Goal: Transaction & Acquisition: Purchase product/service

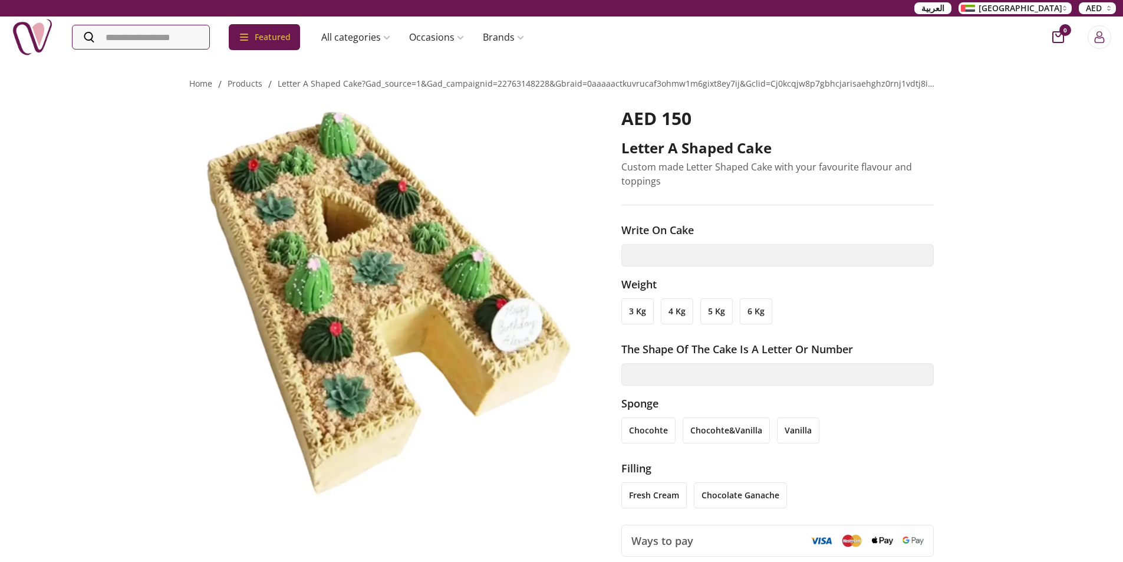
click at [231, 76] on ol "Home / products / letter a shaped cake?gad_source=1&gad_campaignid=22763148228&…" at bounding box center [561, 83] width 745 height 15
click at [235, 81] on link "products" at bounding box center [245, 83] width 35 height 11
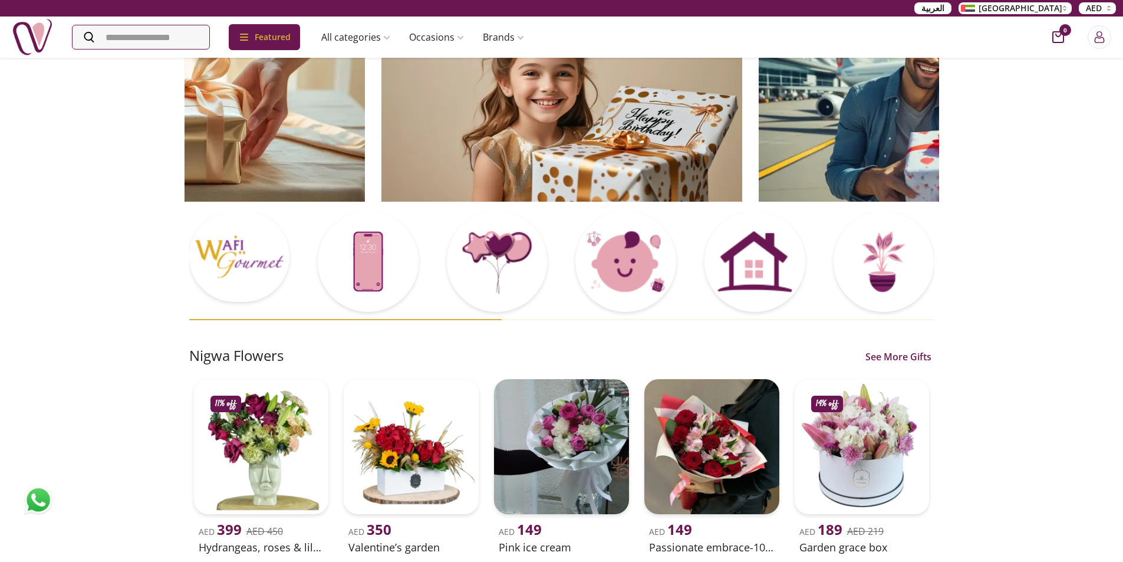
scroll to position [59, 0]
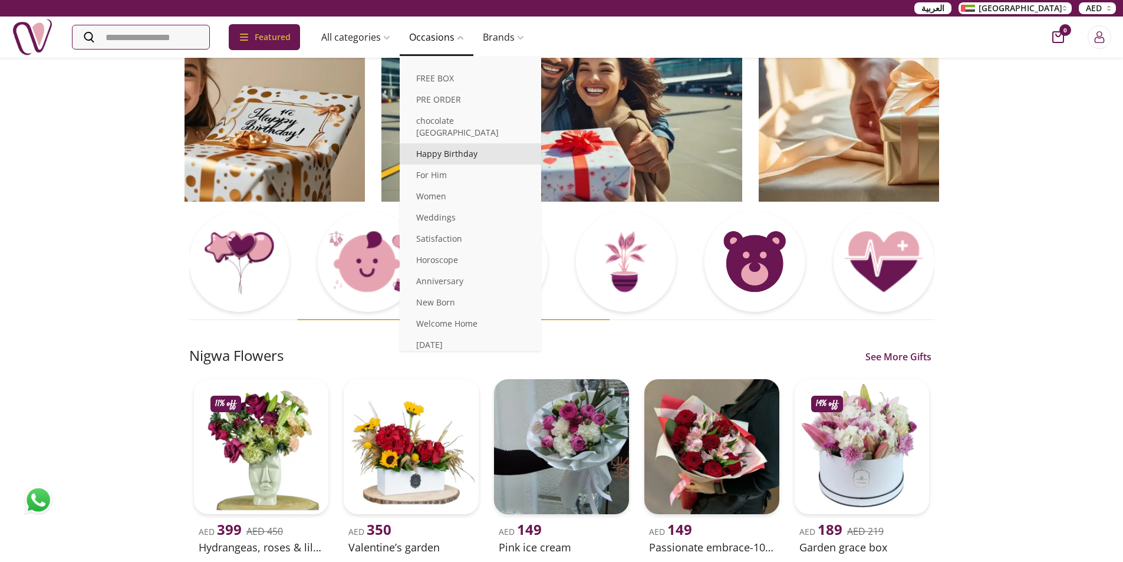
click at [484, 143] on link "Happy Birthday" at bounding box center [470, 153] width 141 height 21
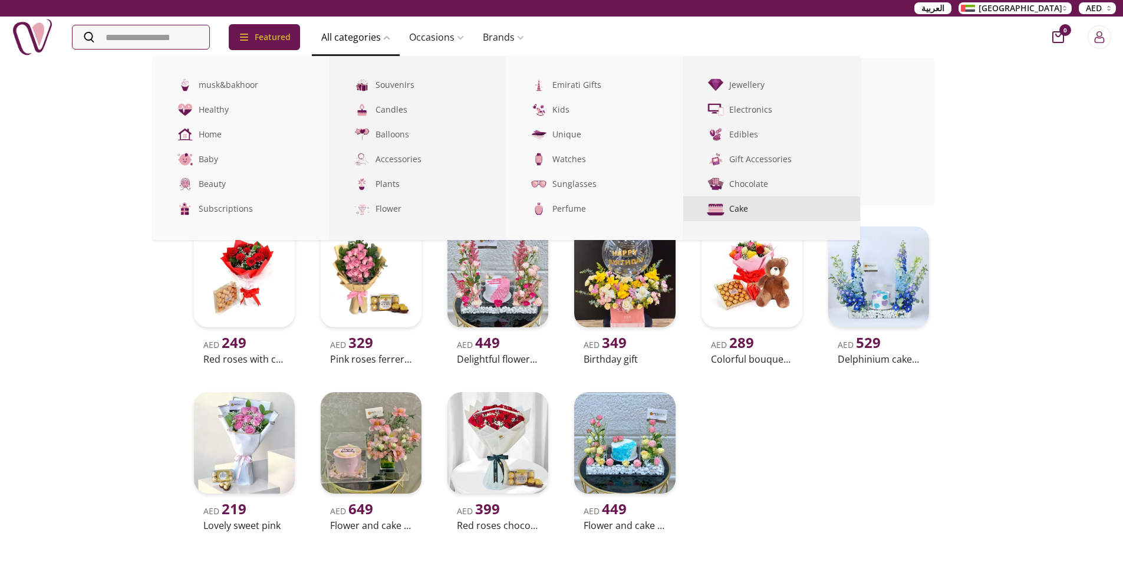
click at [746, 211] on link "Cake" at bounding box center [771, 208] width 177 height 25
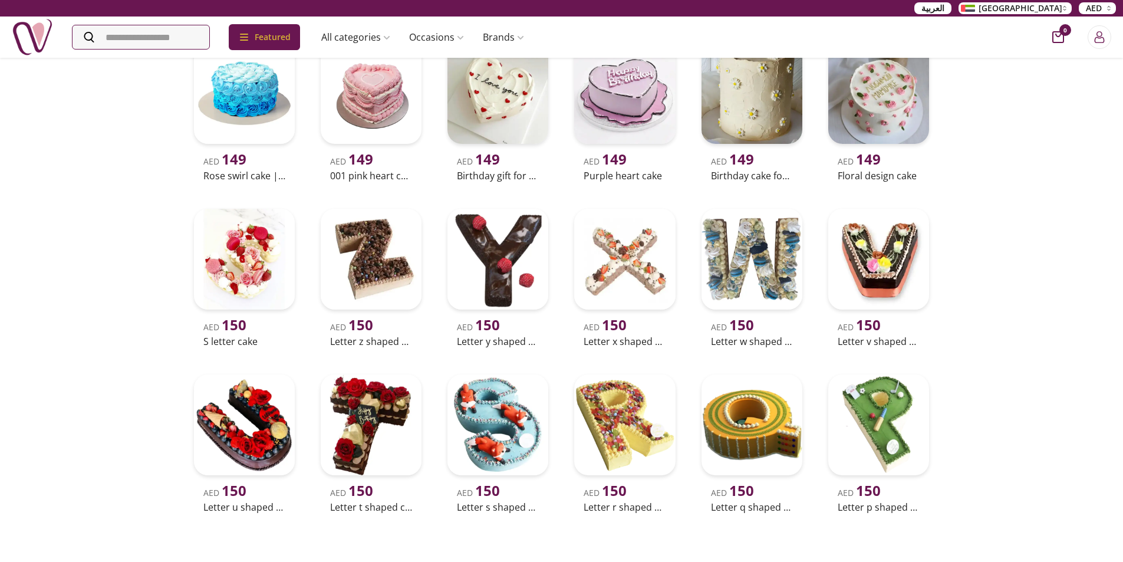
scroll to position [3747, 0]
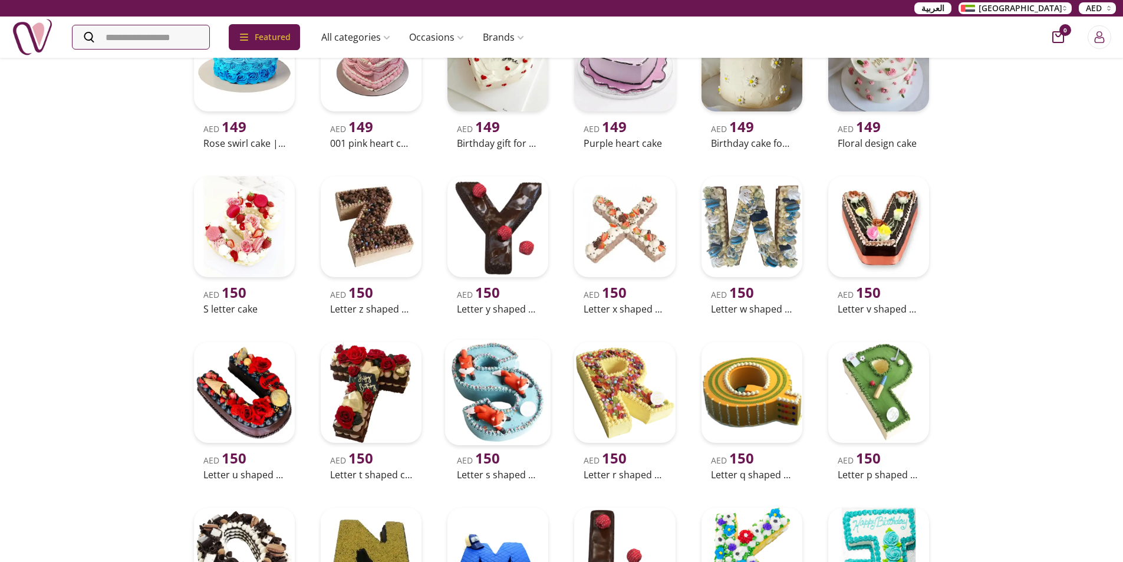
click at [506, 406] on img at bounding box center [498, 393] width 106 height 106
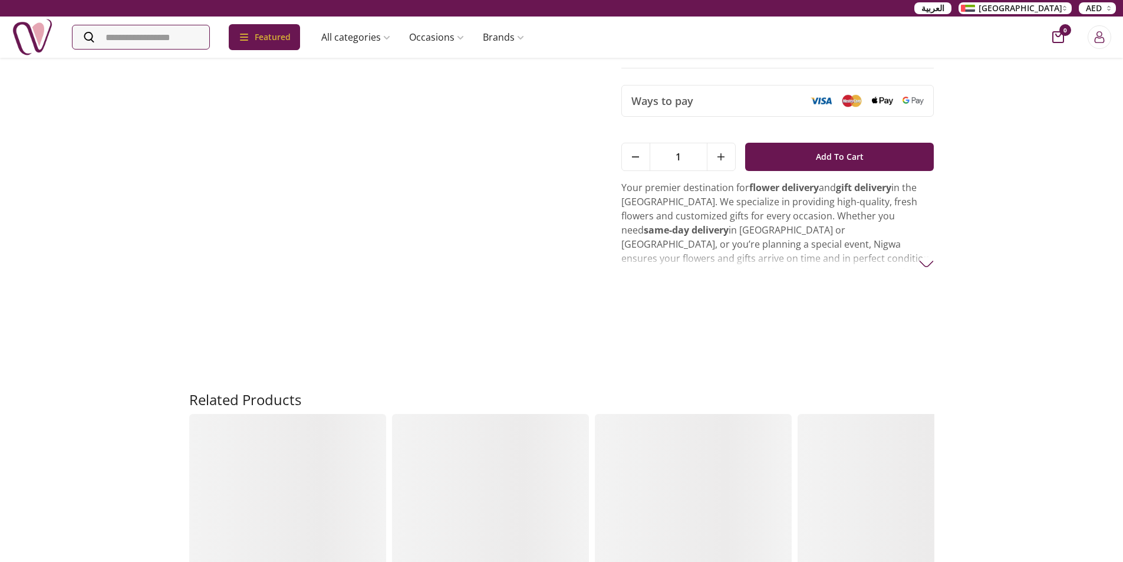
scroll to position [193, 0]
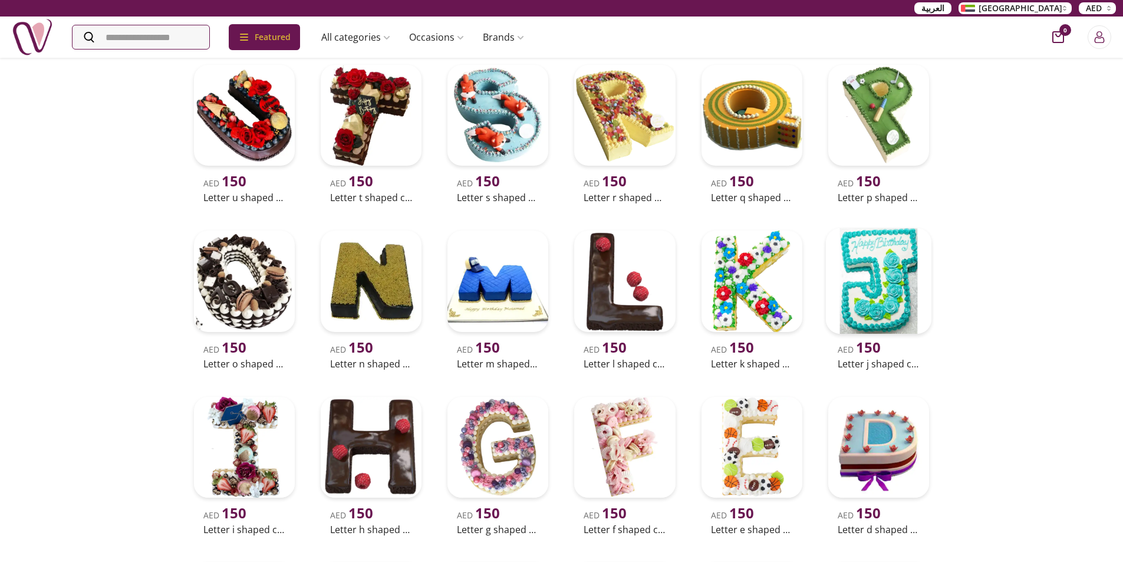
scroll to position [3950, 0]
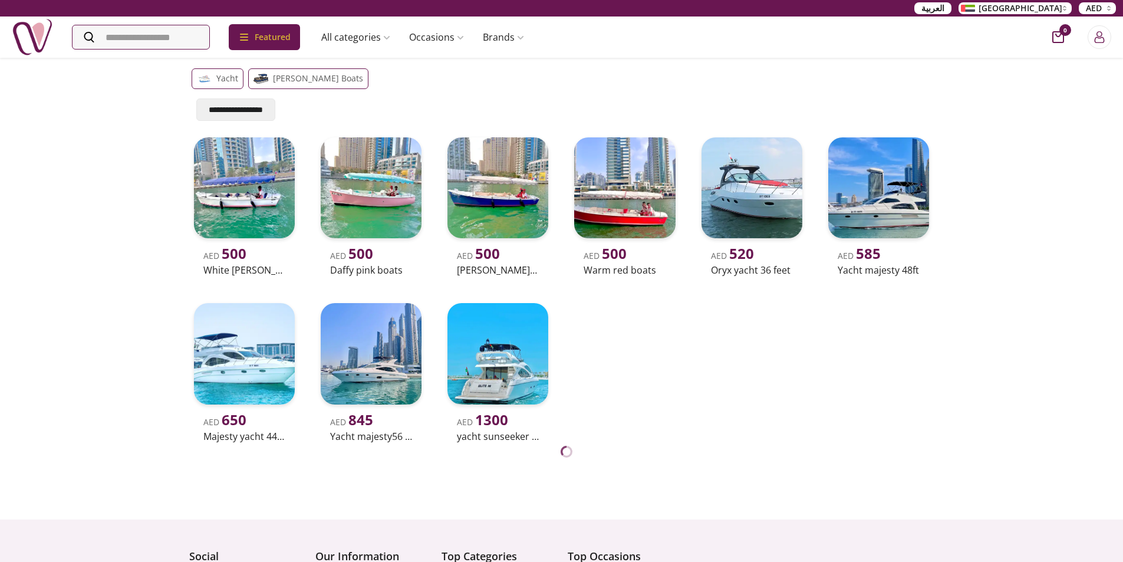
scroll to position [118, 0]
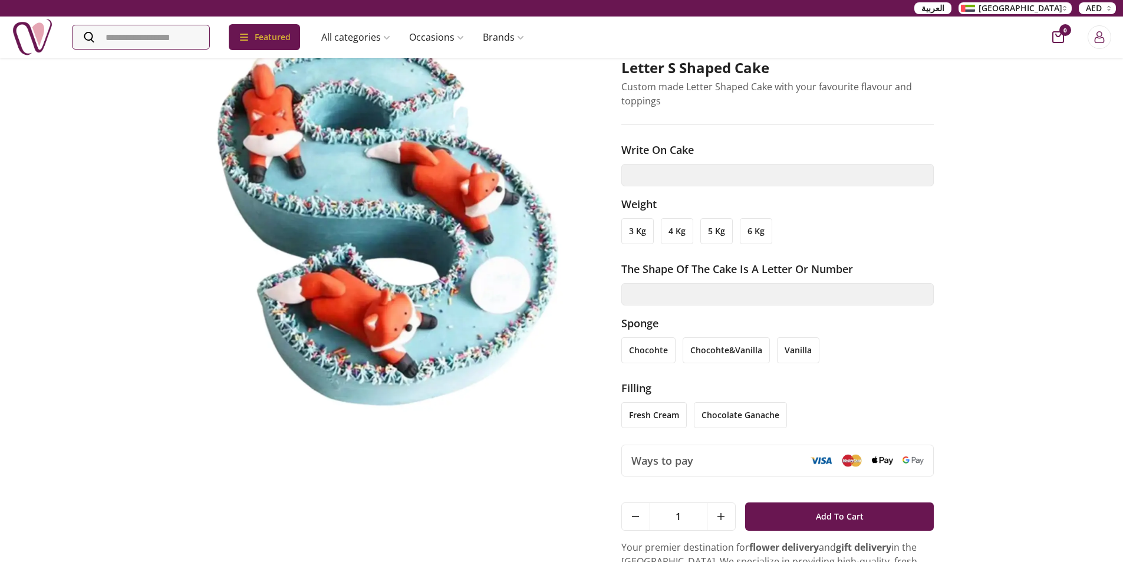
scroll to position [59, 0]
